Goal: Task Accomplishment & Management: Use online tool/utility

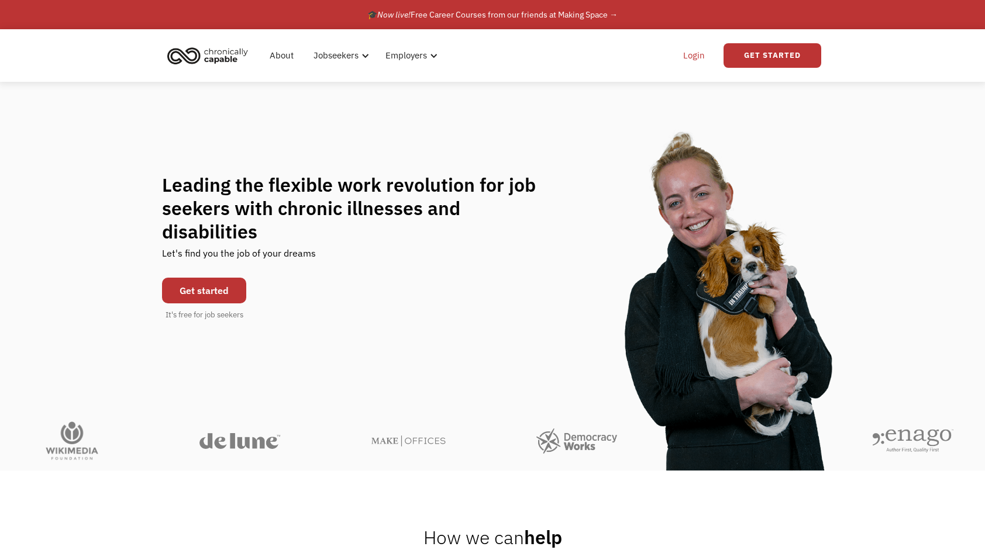
click at [698, 53] on link "Login" at bounding box center [694, 55] width 36 height 37
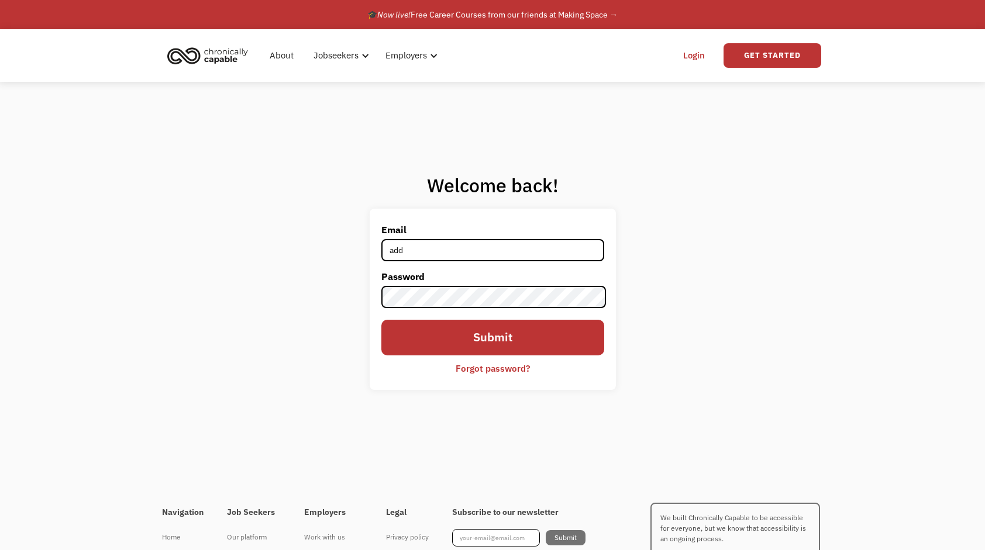
type input "addiemae99@outlook.com"
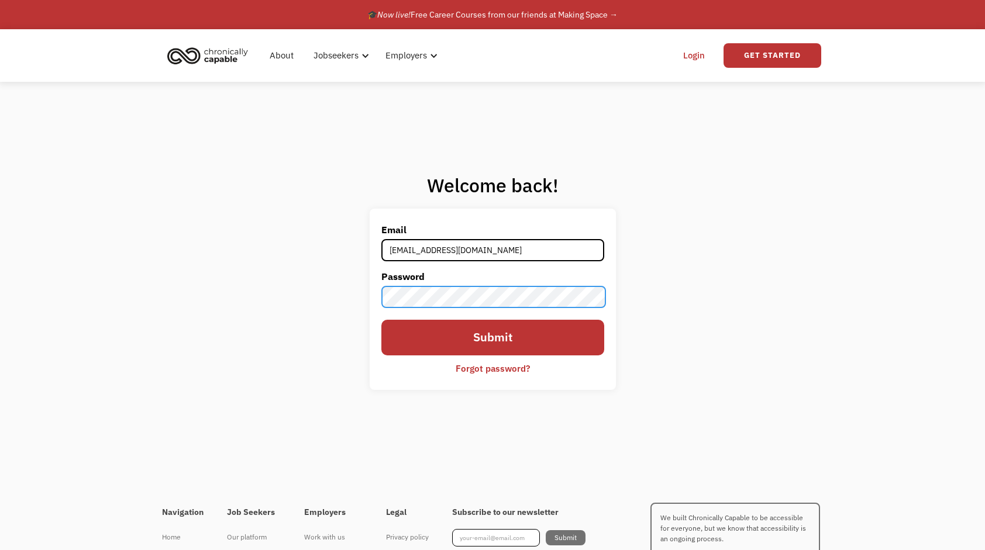
click at [381, 320] on input "Submit" at bounding box center [492, 338] width 223 height 36
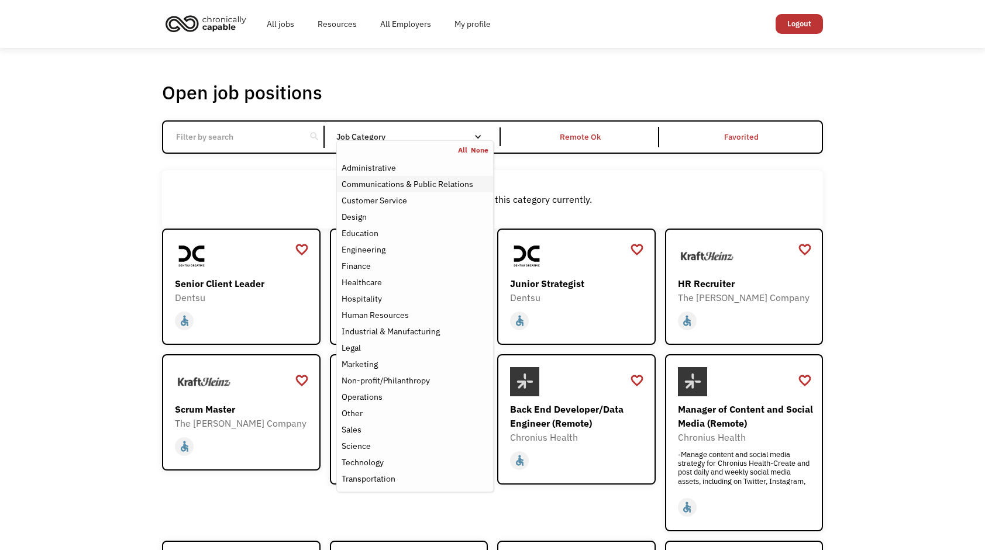
click at [407, 183] on div "Communications & Public Relations" at bounding box center [407, 184] width 132 height 14
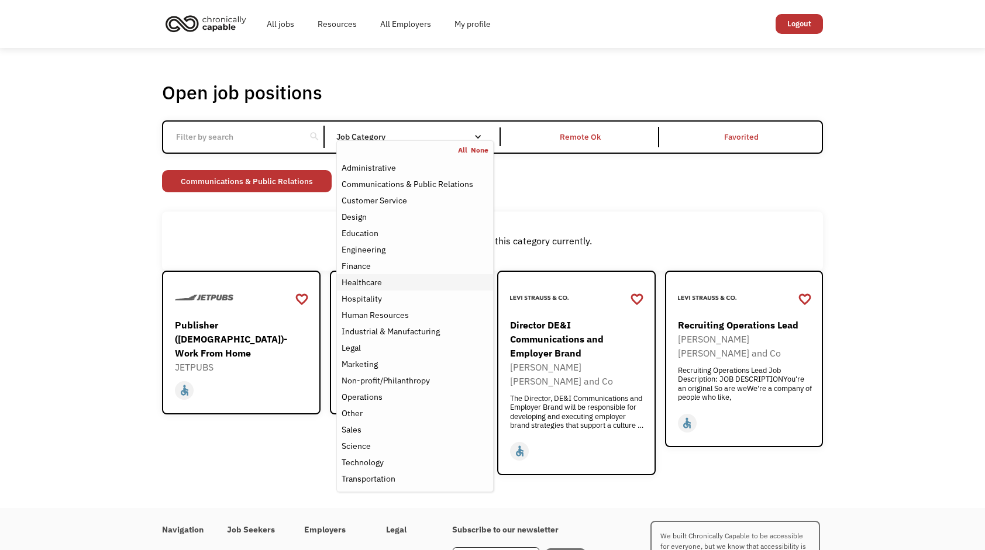
click at [378, 286] on div "Healthcare" at bounding box center [361, 282] width 40 height 14
click at [401, 379] on div "Non-profit/Philanthropy" at bounding box center [385, 381] width 88 height 14
click at [622, 187] on div "Non-profit/Philanthropy Other Transportation Technology Science Sales Operation…" at bounding box center [492, 182] width 661 height 25
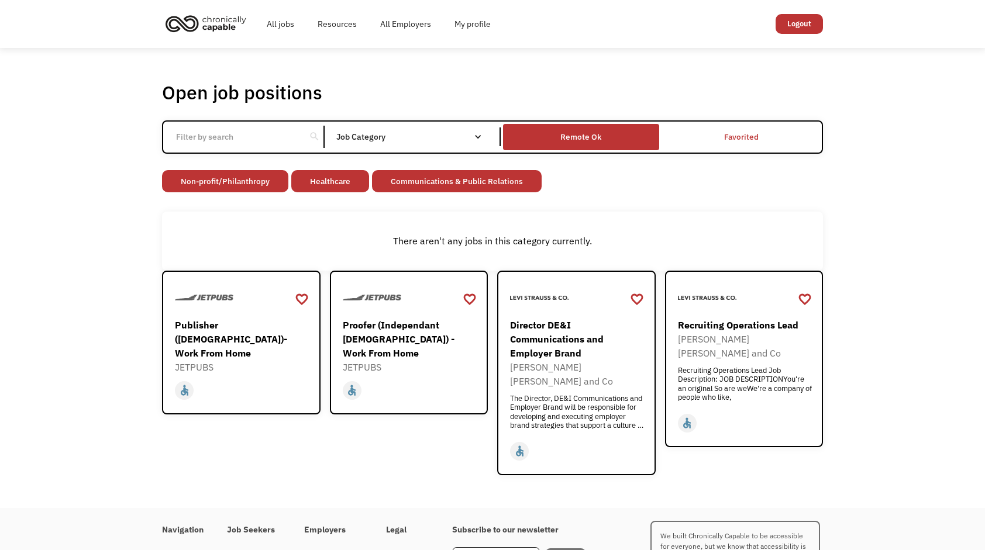
click at [600, 133] on div "Remote Ok" at bounding box center [580, 137] width 41 height 14
click at [596, 139] on div "Remote Ok" at bounding box center [580, 137] width 41 height 14
click at [599, 132] on div "Remote Ok" at bounding box center [580, 137] width 41 height 14
click at [636, 215] on div "There aren't any jobs in this category currently." at bounding box center [492, 241] width 661 height 58
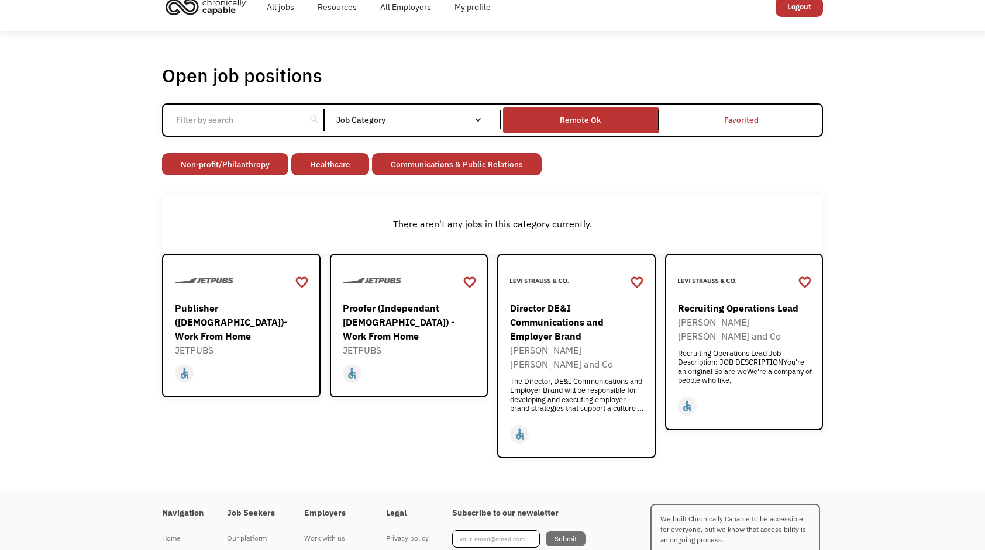
scroll to position [15, 0]
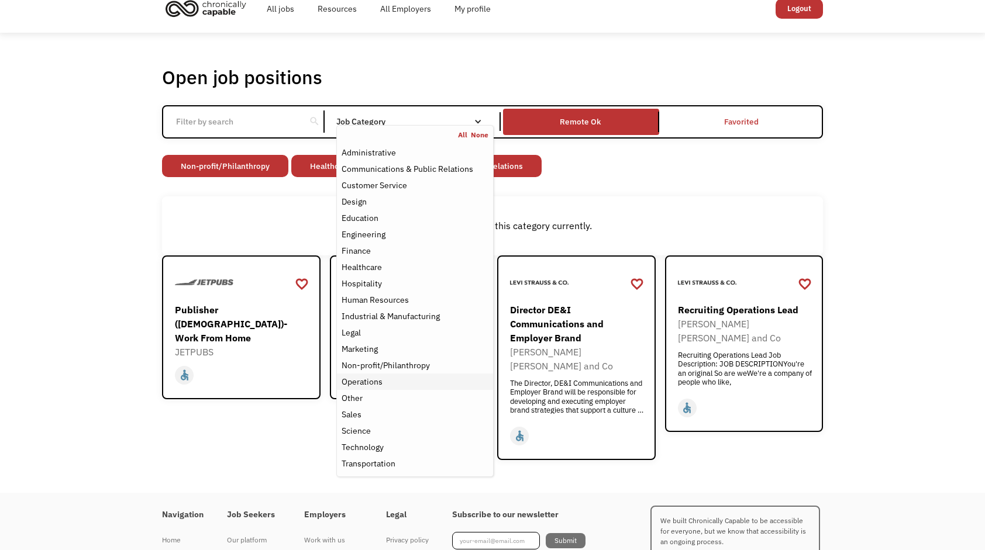
click at [384, 379] on div "Operations" at bounding box center [414, 382] width 147 height 14
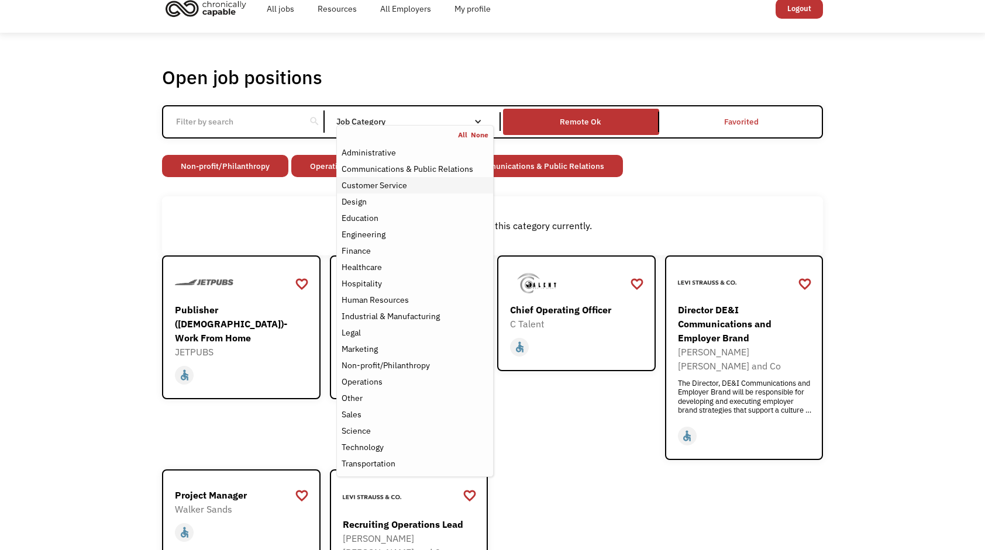
click at [395, 184] on div "Customer Service" at bounding box center [373, 185] width 65 height 14
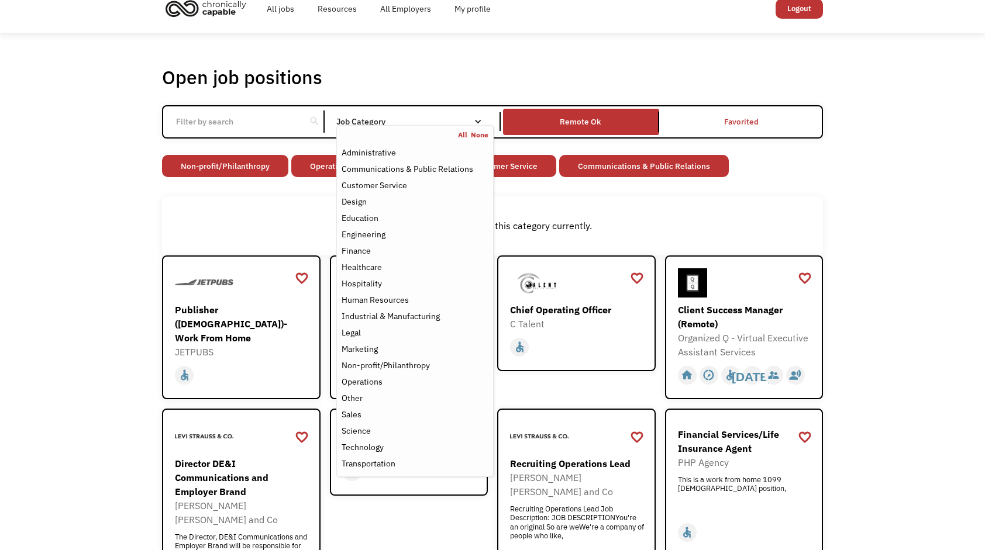
click at [534, 61] on div "Open job positions You have X liked items Search search Filter by category Admi…" at bounding box center [492, 432] width 684 height 745
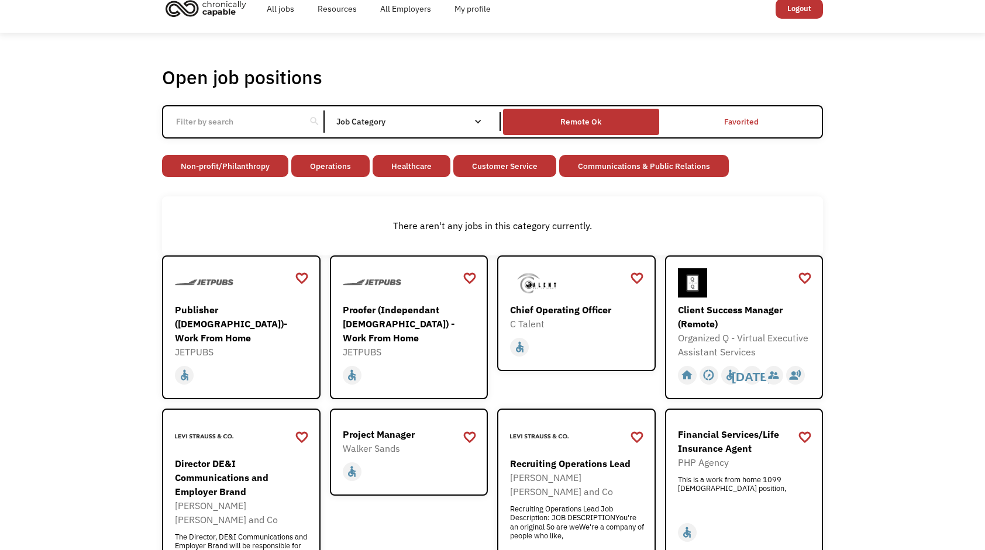
click at [570, 121] on div "Remote Ok" at bounding box center [580, 122] width 41 height 14
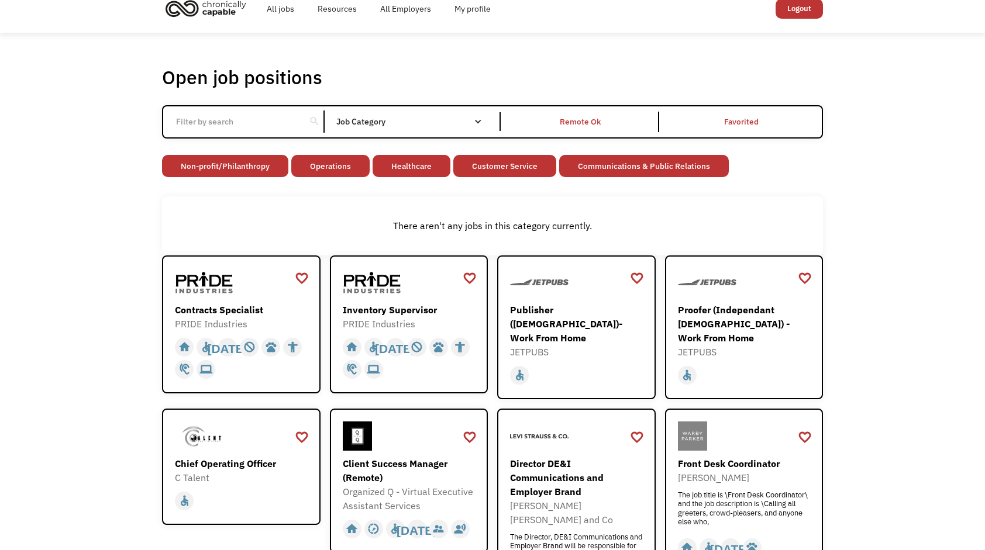
click at [386, 212] on div "There aren't any jobs in this category currently." at bounding box center [492, 225] width 661 height 58
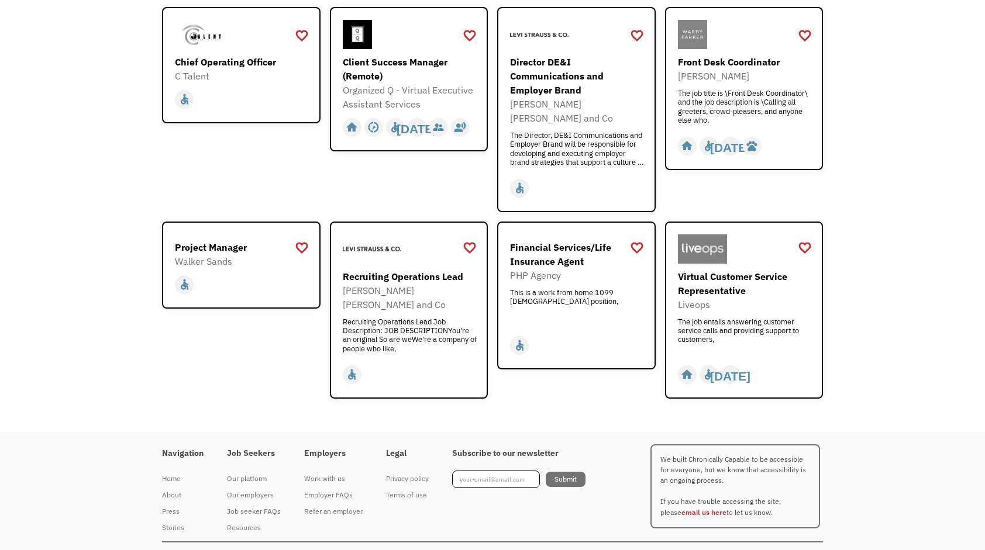
scroll to position [419, 0]
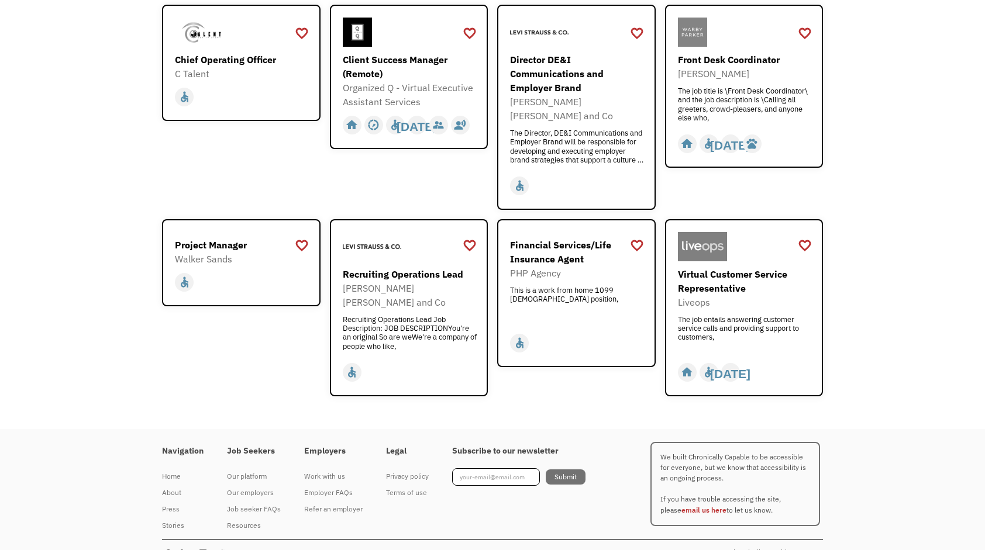
click at [832, 222] on div "Open job positions You have X liked items Search search Filter by category Admi…" at bounding box center [492, 28] width 684 height 745
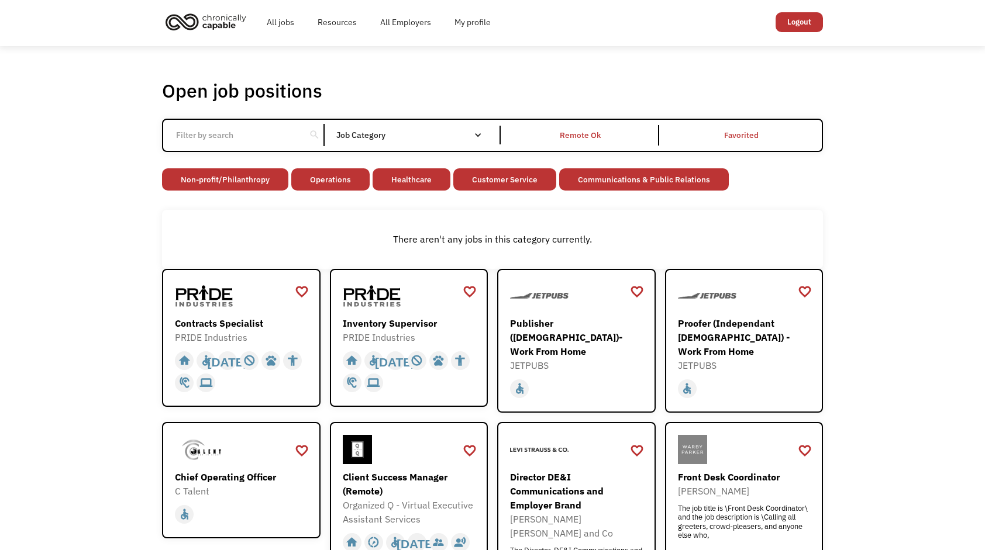
scroll to position [0, 0]
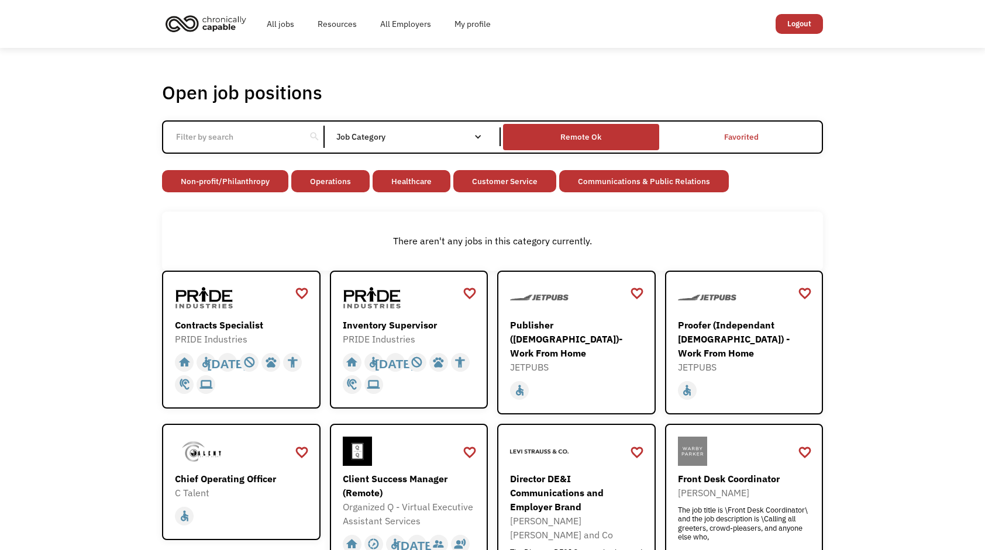
click at [610, 129] on div "Remote Ok" at bounding box center [581, 137] width 156 height 20
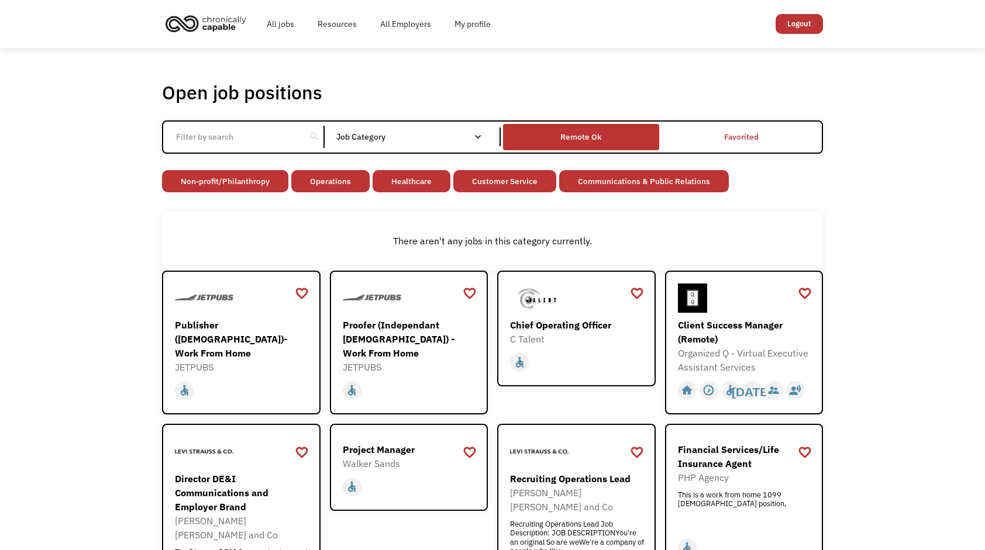
click at [613, 129] on div "Remote Ok" at bounding box center [581, 137] width 156 height 20
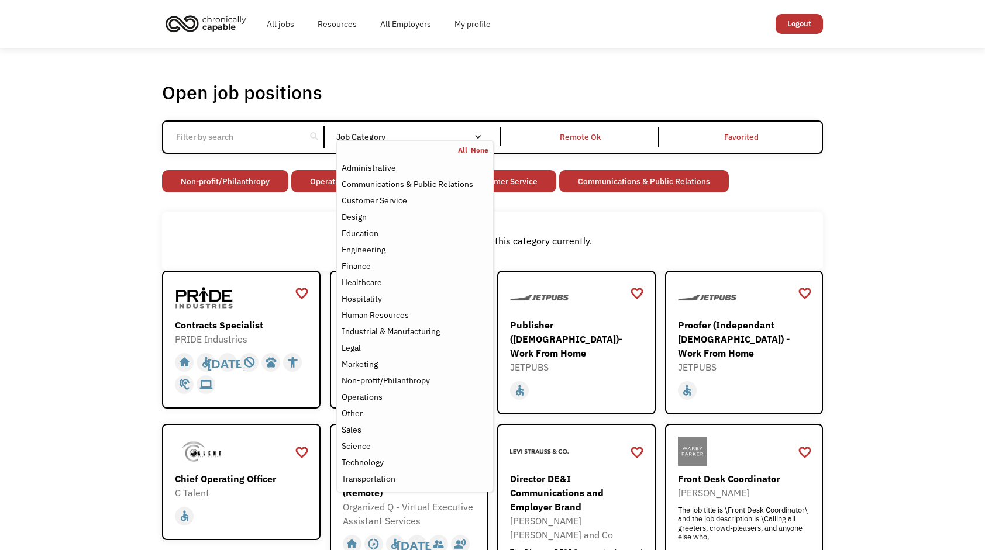
click at [408, 143] on nav "All None Administrative Communications & Public Relations Customer Service Desi…" at bounding box center [414, 316] width 157 height 352
click at [476, 149] on link "None" at bounding box center [480, 150] width 18 height 9
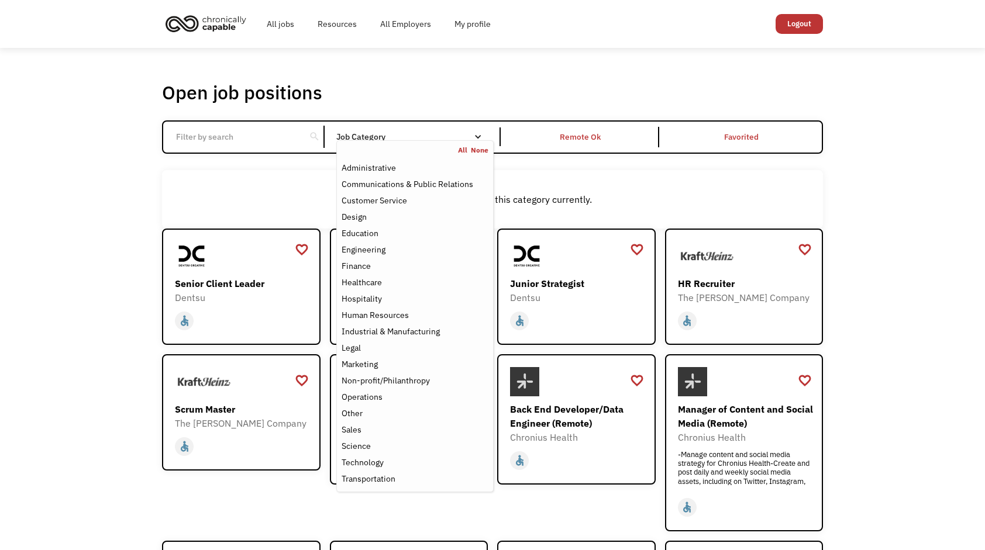
click at [514, 91] on div "Open job positions You have X liked items Search" at bounding box center [492, 92] width 661 height 23
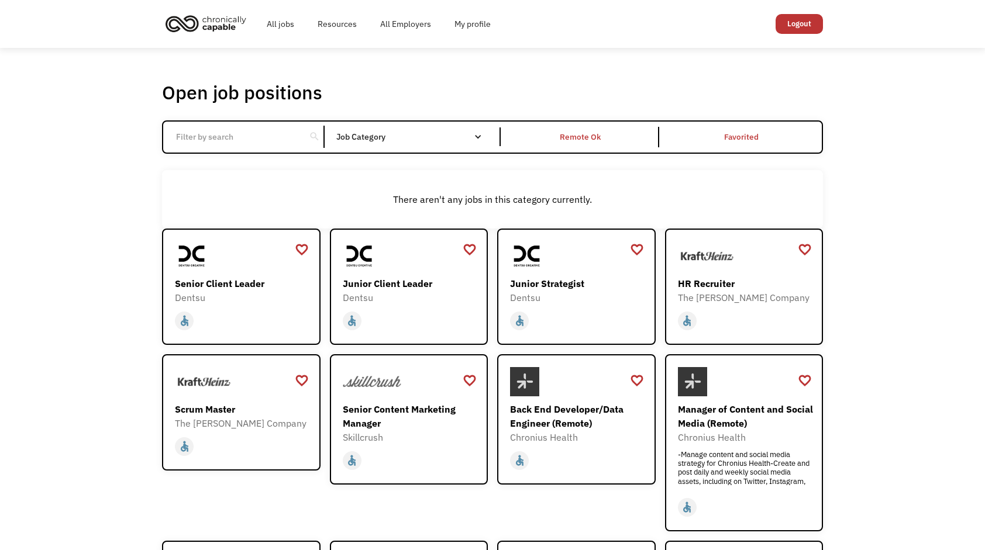
click at [866, 269] on div "Open job positions You have X liked items Search search Filter by category Admi…" at bounding box center [492, 407] width 985 height 718
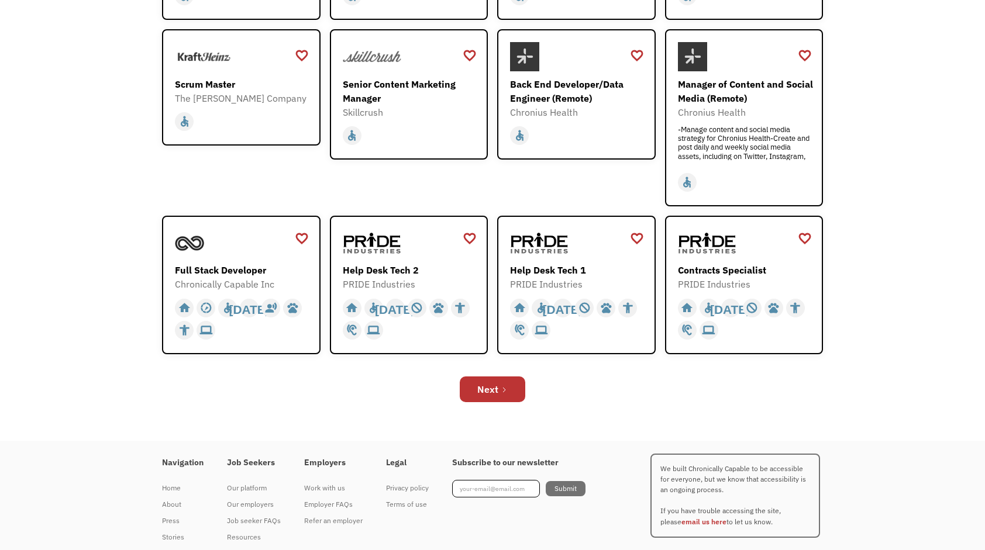
scroll to position [357, 0]
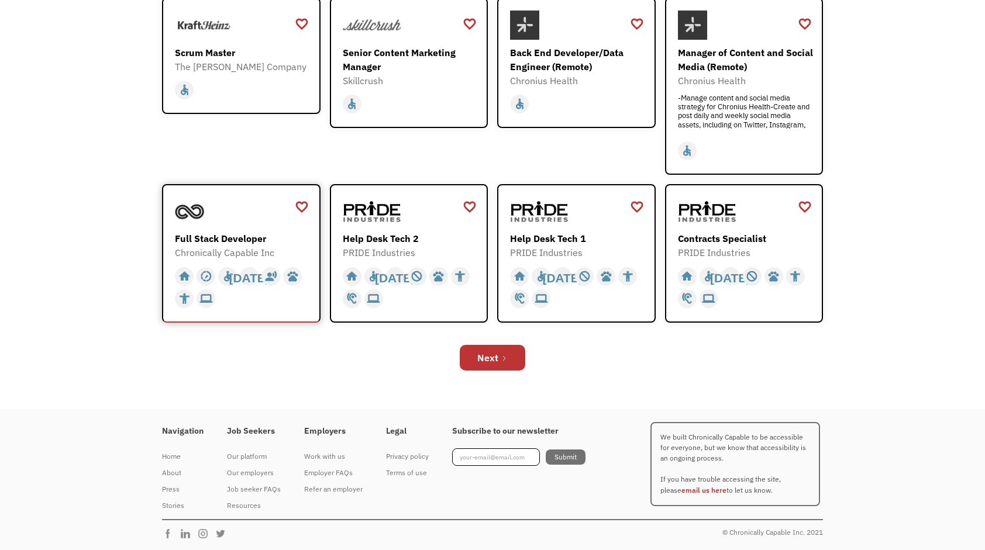
click at [254, 236] on div "Full Stack Developer" at bounding box center [243, 239] width 136 height 14
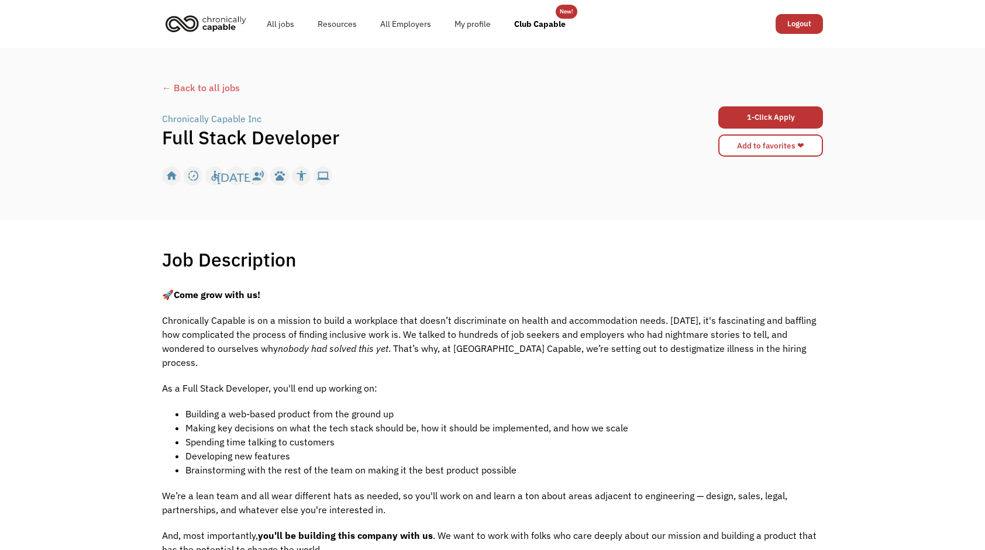
click at [496, 347] on p "Chronically Capable is on a mission to build a workplace that doesn’t discrimin…" at bounding box center [492, 341] width 661 height 56
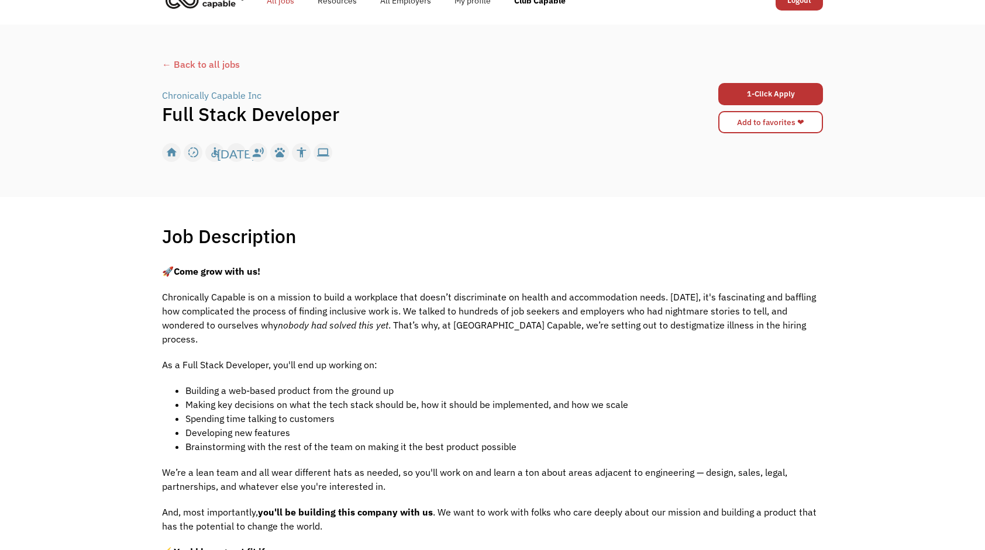
click at [278, 1] on link "All jobs" at bounding box center [280, 0] width 51 height 37
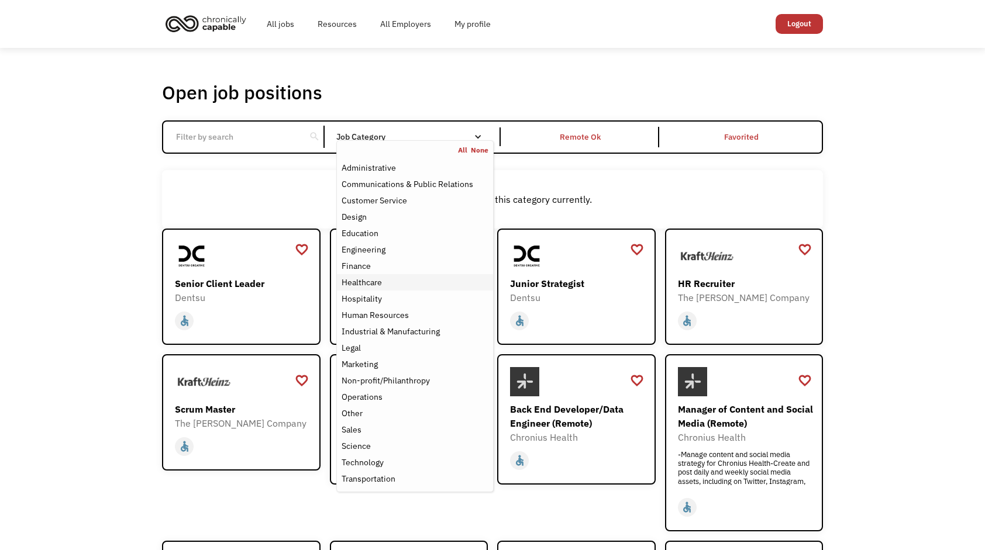
click at [380, 277] on div "Healthcare" at bounding box center [361, 282] width 40 height 14
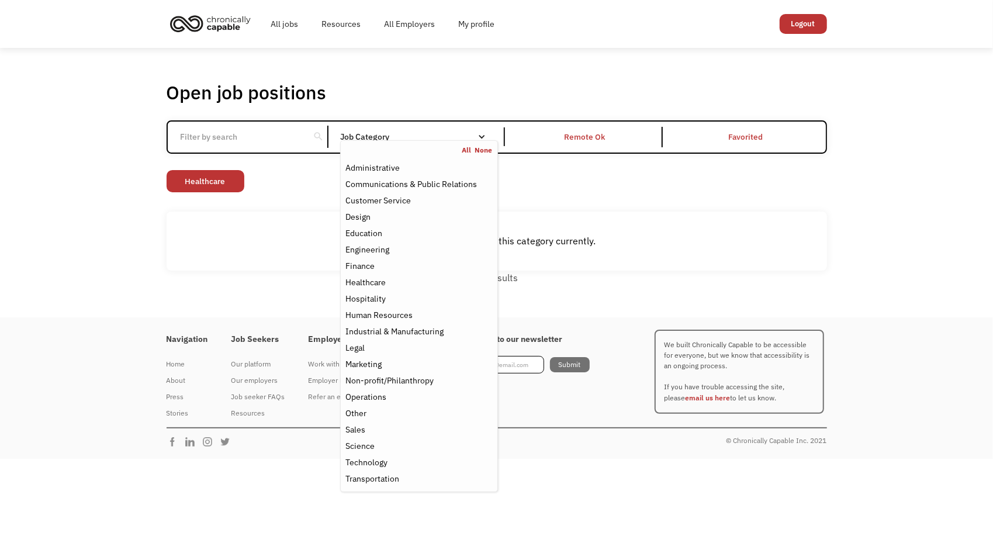
click at [476, 81] on div "Open job positions You have X liked items Search" at bounding box center [497, 92] width 661 height 23
click at [410, 233] on div "Education" at bounding box center [419, 233] width 147 height 14
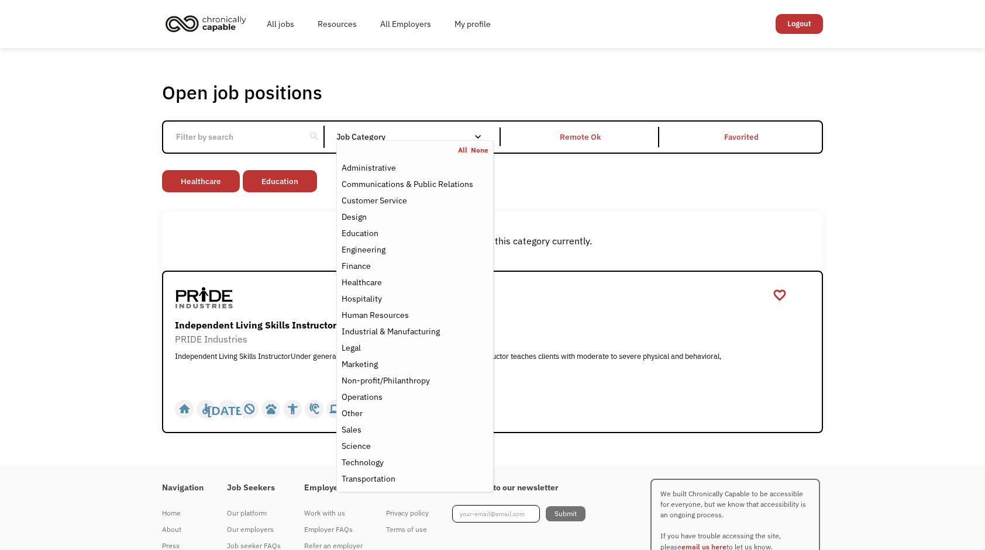
click at [467, 99] on div "Open job positions You have X liked items Search" at bounding box center [492, 92] width 661 height 23
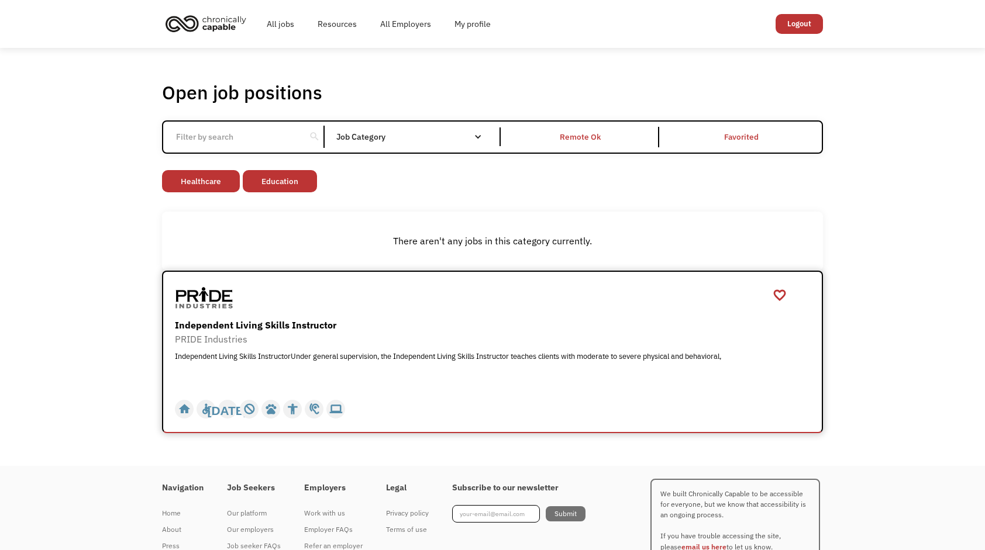
click at [285, 324] on div "Independent Living Skills Instructor" at bounding box center [494, 325] width 638 height 14
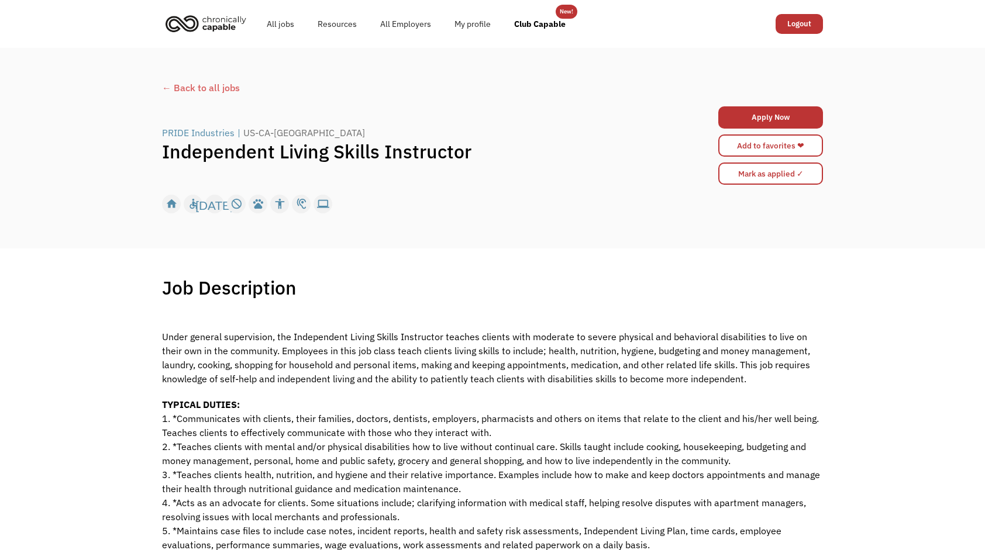
click at [470, 322] on p "Under general supervision, the Independent Living Skills Instructor teaches cli…" at bounding box center [492, 351] width 661 height 70
